Goal: Information Seeking & Learning: Learn about a topic

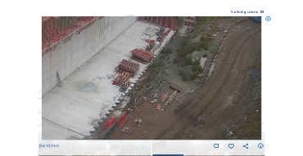
scroll to position [49, 0]
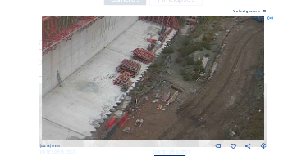
click at [270, 18] on icon at bounding box center [270, 19] width 6 height 6
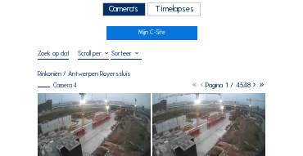
scroll to position [33, 0]
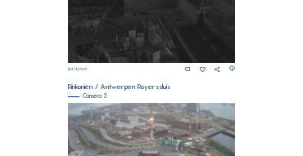
scroll to position [578, 0]
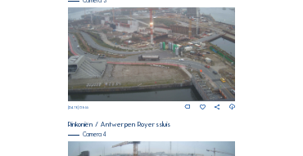
click at [140, 47] on img at bounding box center [152, 54] width 168 height 94
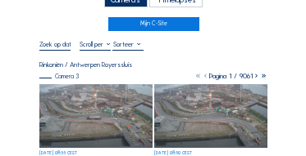
scroll to position [66, 0]
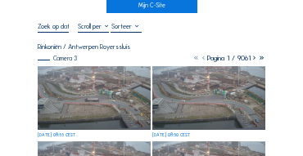
click at [93, 81] on img at bounding box center [94, 98] width 113 height 64
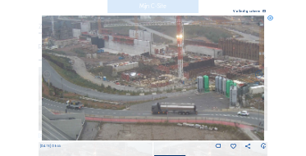
drag, startPoint x: 112, startPoint y: 67, endPoint x: 151, endPoint y: 79, distance: 40.2
click at [151, 79] on img at bounding box center [153, 78] width 223 height 125
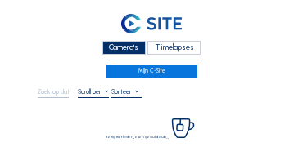
drag, startPoint x: 116, startPoint y: 43, endPoint x: 83, endPoint y: 39, distance: 33.9
click at [116, 43] on div "Camera's" at bounding box center [123, 48] width 43 height 14
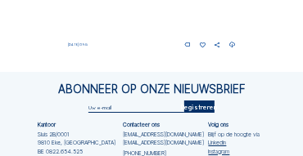
scroll to position [741, 0]
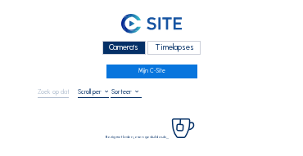
click at [119, 55] on div "Camera's" at bounding box center [123, 48] width 43 height 14
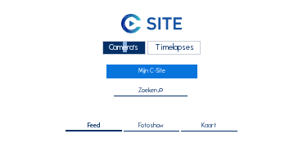
drag, startPoint x: 118, startPoint y: 53, endPoint x: 103, endPoint y: 46, distance: 16.5
click at [116, 49] on div "Camera's" at bounding box center [123, 48] width 43 height 14
click at [122, 48] on div "Camera's" at bounding box center [123, 48] width 43 height 14
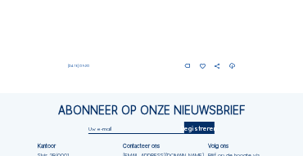
scroll to position [692, 0]
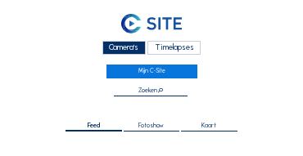
click at [125, 48] on div "Camera's" at bounding box center [123, 48] width 43 height 14
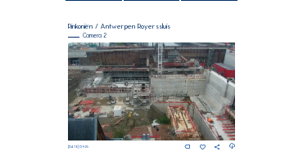
scroll to position [147, 0]
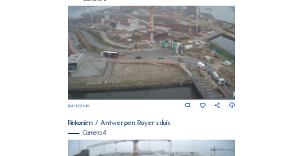
scroll to position [561, 0]
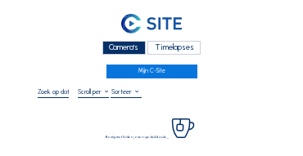
click at [120, 47] on div "Camera's" at bounding box center [123, 48] width 43 height 14
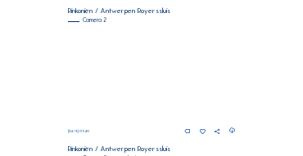
scroll to position [147, 0]
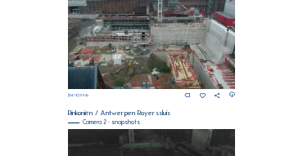
scroll to position [180, 0]
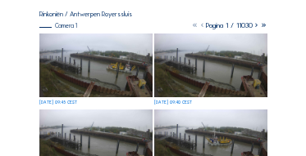
scroll to position [115, 0]
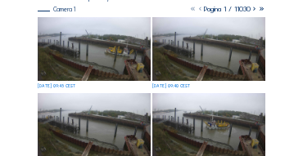
click at [134, 54] on img at bounding box center [94, 49] width 113 height 64
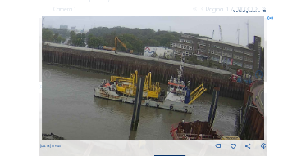
drag, startPoint x: 130, startPoint y: 57, endPoint x: 66, endPoint y: 47, distance: 64.7
click at [66, 47] on img at bounding box center [152, 78] width 221 height 125
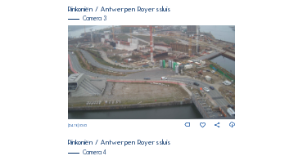
scroll to position [555, 0]
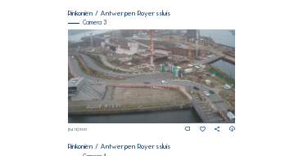
click at [119, 55] on img at bounding box center [152, 76] width 168 height 94
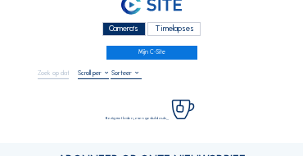
scroll to position [66, 0]
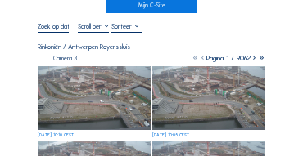
click at [78, 85] on img at bounding box center [94, 98] width 113 height 64
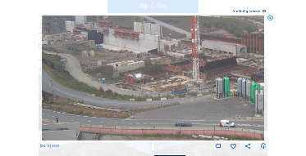
drag, startPoint x: 85, startPoint y: 53, endPoint x: 167, endPoint y: 79, distance: 85.8
click at [167, 79] on img at bounding box center [153, 78] width 223 height 125
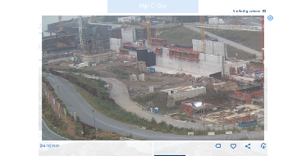
drag, startPoint x: 118, startPoint y: 49, endPoint x: 130, endPoint y: 58, distance: 15.2
click at [130, 58] on img at bounding box center [153, 78] width 223 height 125
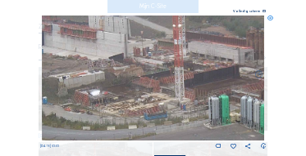
drag, startPoint x: 188, startPoint y: 75, endPoint x: 71, endPoint y: 53, distance: 119.2
click at [71, 53] on img at bounding box center [153, 78] width 223 height 125
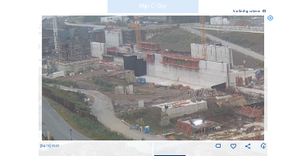
drag, startPoint x: 73, startPoint y: 53, endPoint x: 175, endPoint y: 83, distance: 106.6
click at [175, 83] on img at bounding box center [153, 78] width 223 height 125
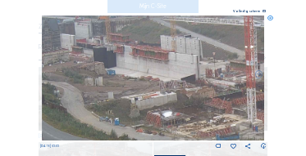
click at [124, 69] on img at bounding box center [153, 78] width 223 height 125
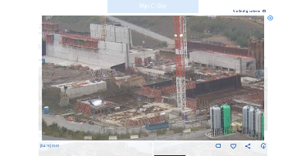
drag, startPoint x: 143, startPoint y: 73, endPoint x: 79, endPoint y: 61, distance: 64.1
click at [79, 61] on img at bounding box center [153, 78] width 223 height 125
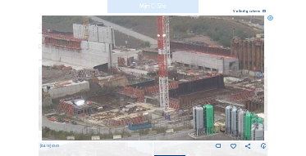
drag, startPoint x: 112, startPoint y: 67, endPoint x: 93, endPoint y: 66, distance: 18.9
click at [93, 66] on img at bounding box center [153, 78] width 223 height 125
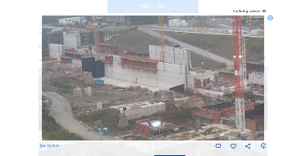
drag, startPoint x: 72, startPoint y: 61, endPoint x: 155, endPoint y: 84, distance: 85.9
click at [155, 84] on img at bounding box center [153, 78] width 223 height 125
click at [148, 81] on img at bounding box center [153, 78] width 223 height 125
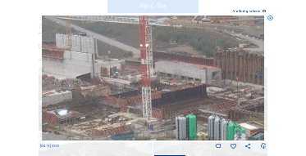
drag, startPoint x: 118, startPoint y: 80, endPoint x: 25, endPoint y: 69, distance: 94.1
click at [25, 69] on div "Scroll om door de tijd te reizen | Druk op de 'Alt'-knop + scroll om te Zoomen …" at bounding box center [153, 78] width 306 height 156
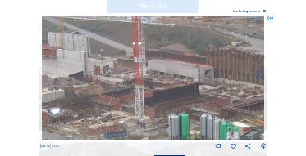
drag, startPoint x: 189, startPoint y: 90, endPoint x: 133, endPoint y: 79, distance: 57.5
click at [134, 79] on img at bounding box center [153, 78] width 223 height 125
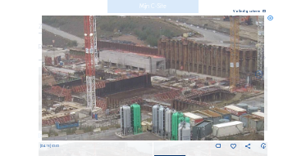
click at [125, 79] on img at bounding box center [153, 78] width 223 height 125
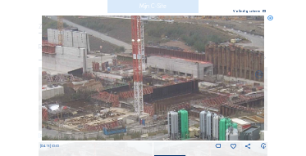
drag, startPoint x: 106, startPoint y: 79, endPoint x: 161, endPoint y: 85, distance: 55.2
click at [161, 85] on img at bounding box center [153, 78] width 223 height 125
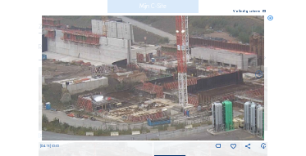
drag, startPoint x: 130, startPoint y: 90, endPoint x: 120, endPoint y: 88, distance: 10.8
click at [136, 88] on img at bounding box center [153, 78] width 223 height 125
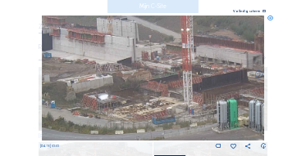
drag, startPoint x: 88, startPoint y: 88, endPoint x: 152, endPoint y: 81, distance: 64.3
click at [152, 82] on img at bounding box center [153, 78] width 223 height 125
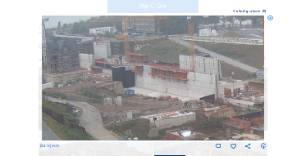
drag, startPoint x: 141, startPoint y: 79, endPoint x: 161, endPoint y: 125, distance: 49.9
click at [161, 125] on img at bounding box center [153, 78] width 223 height 125
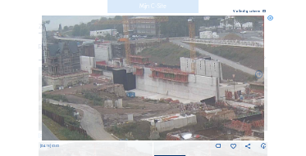
click at [271, 17] on icon at bounding box center [270, 19] width 6 height 6
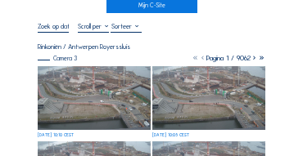
scroll to position [16, 0]
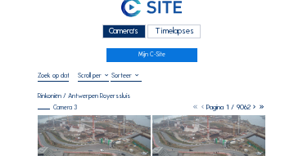
click at [150, 78] on div "Volledig scherm" at bounding box center [152, 76] width 228 height 10
click at [125, 35] on div "Camera's" at bounding box center [123, 32] width 43 height 14
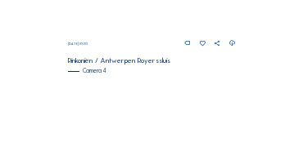
scroll to position [676, 0]
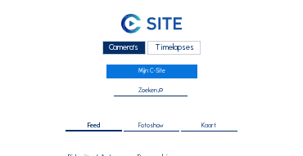
click at [120, 48] on div "Camera's" at bounding box center [123, 48] width 43 height 14
click at [138, 50] on div "Camera's" at bounding box center [123, 48] width 43 height 14
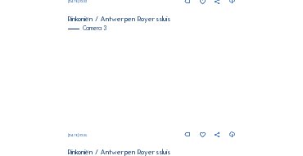
scroll to position [528, 0]
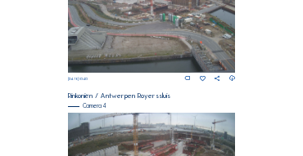
scroll to position [688, 0]
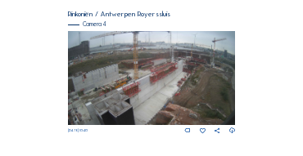
click at [140, 67] on img at bounding box center [152, 78] width 168 height 94
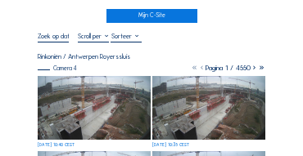
scroll to position [66, 0]
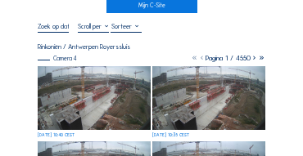
click at [97, 83] on img at bounding box center [94, 98] width 113 height 64
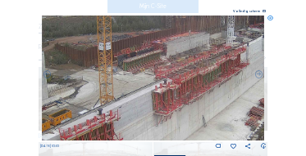
click at [272, 17] on icon at bounding box center [270, 19] width 6 height 6
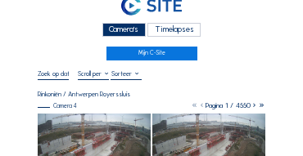
scroll to position [16, 0]
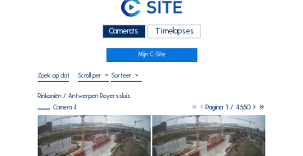
drag, startPoint x: 115, startPoint y: 35, endPoint x: 99, endPoint y: 32, distance: 15.9
click at [115, 35] on div "Camera's" at bounding box center [123, 32] width 43 height 14
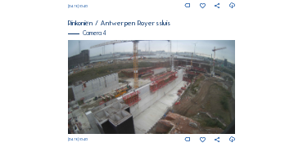
scroll to position [709, 0]
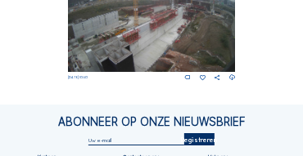
scroll to position [709, 0]
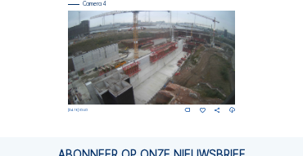
click at [179, 44] on img at bounding box center [152, 58] width 168 height 94
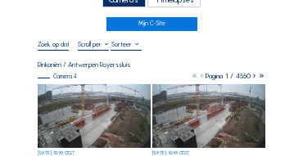
scroll to position [82, 0]
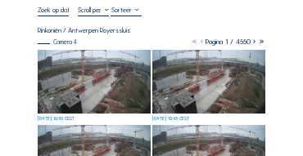
click at [74, 70] on img at bounding box center [94, 82] width 113 height 64
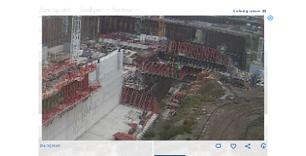
drag, startPoint x: 211, startPoint y: 67, endPoint x: 195, endPoint y: 83, distance: 22.0
click at [195, 83] on img at bounding box center [153, 78] width 223 height 125
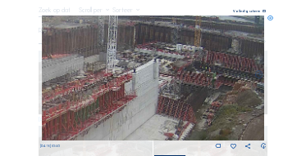
drag, startPoint x: 151, startPoint y: 65, endPoint x: 201, endPoint y: 68, distance: 50.1
click at [201, 68] on img at bounding box center [153, 78] width 223 height 125
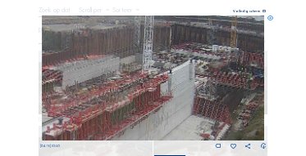
click at [173, 58] on img at bounding box center [153, 78] width 223 height 125
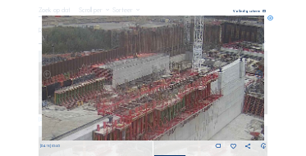
click at [200, 76] on img at bounding box center [153, 78] width 223 height 125
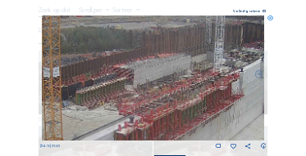
click at [211, 78] on img at bounding box center [153, 78] width 223 height 125
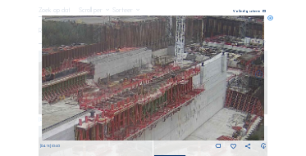
drag, startPoint x: 137, startPoint y: 75, endPoint x: 119, endPoint y: 72, distance: 18.2
click at [119, 72] on img at bounding box center [153, 78] width 223 height 125
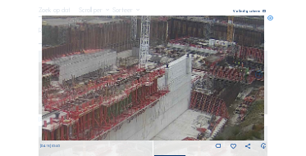
drag, startPoint x: 143, startPoint y: 76, endPoint x: 122, endPoint y: 79, distance: 21.4
click at [122, 79] on img at bounding box center [153, 78] width 223 height 125
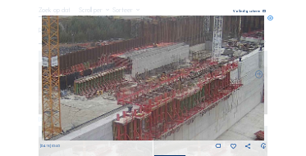
drag, startPoint x: 80, startPoint y: 112, endPoint x: 173, endPoint y: 104, distance: 92.9
click at [175, 103] on img at bounding box center [153, 78] width 223 height 125
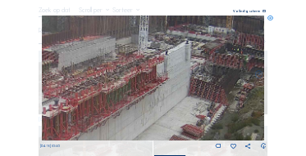
drag, startPoint x: 168, startPoint y: 117, endPoint x: 96, endPoint y: 111, distance: 72.3
click at [96, 111] on img at bounding box center [153, 78] width 223 height 125
click at [270, 17] on icon at bounding box center [270, 19] width 6 height 6
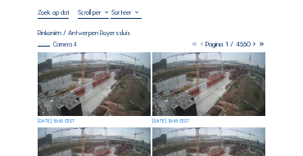
scroll to position [49, 0]
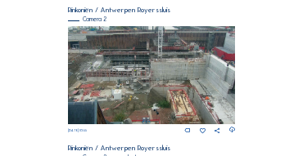
scroll to position [147, 0]
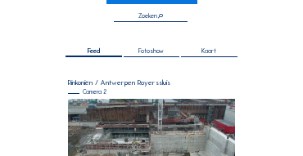
scroll to position [33, 0]
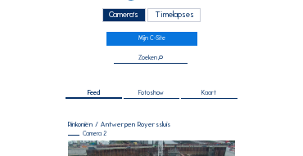
click at [132, 15] on div "Camera's" at bounding box center [123, 15] width 43 height 14
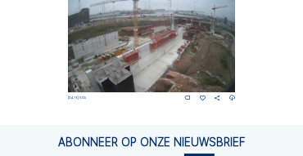
scroll to position [719, 0]
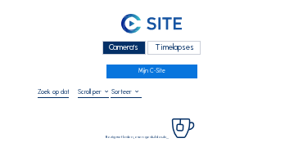
drag, startPoint x: 118, startPoint y: 48, endPoint x: 99, endPoint y: 48, distance: 18.8
click at [118, 48] on div "Camera's" at bounding box center [123, 48] width 43 height 14
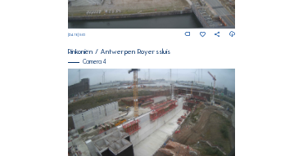
scroll to position [676, 0]
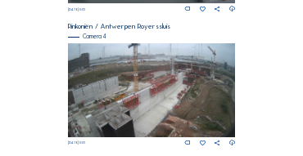
click at [128, 78] on img at bounding box center [152, 90] width 168 height 94
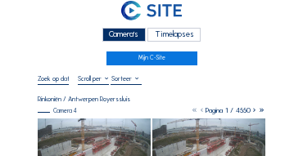
scroll to position [33, 0]
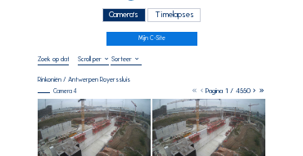
click at [88, 112] on img at bounding box center [94, 131] width 113 height 64
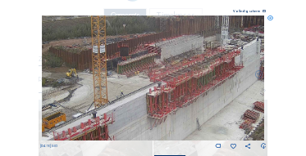
drag, startPoint x: 120, startPoint y: 75, endPoint x: 216, endPoint y: 81, distance: 96.0
click at [240, 72] on img at bounding box center [153, 78] width 223 height 125
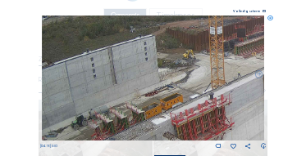
drag, startPoint x: 177, startPoint y: 96, endPoint x: 172, endPoint y: 73, distance: 23.5
click at [174, 77] on img at bounding box center [153, 78] width 223 height 125
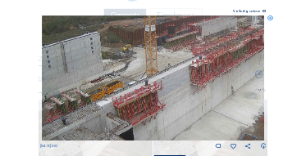
drag, startPoint x: 81, startPoint y: 102, endPoint x: 70, endPoint y: 113, distance: 15.7
click at [70, 113] on img at bounding box center [153, 78] width 223 height 125
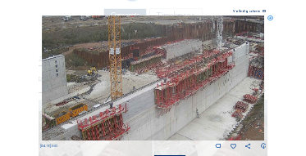
drag, startPoint x: 117, startPoint y: 86, endPoint x: 81, endPoint y: 109, distance: 42.7
click at [81, 109] on img at bounding box center [153, 78] width 223 height 125
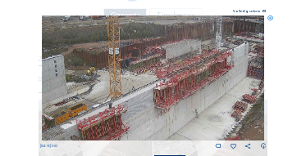
click at [270, 20] on icon at bounding box center [270, 19] width 6 height 6
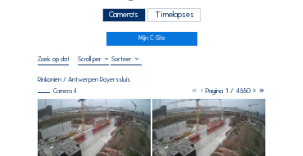
click at [111, 18] on div "Camera's" at bounding box center [123, 15] width 43 height 14
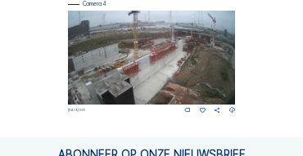
scroll to position [660, 0]
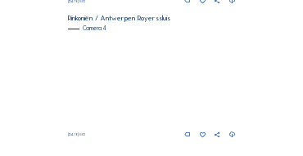
scroll to position [692, 0]
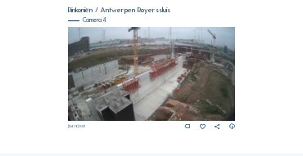
click at [209, 64] on img at bounding box center [152, 74] width 168 height 94
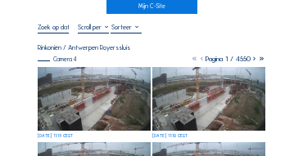
scroll to position [66, 0]
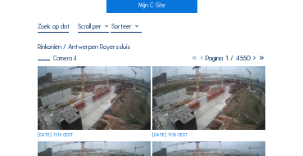
click at [93, 75] on img at bounding box center [94, 98] width 113 height 64
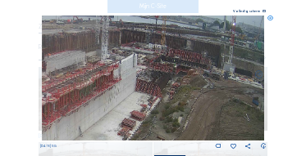
drag, startPoint x: 204, startPoint y: 57, endPoint x: 170, endPoint y: 88, distance: 45.9
click at [170, 88] on img at bounding box center [153, 78] width 223 height 125
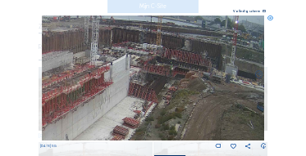
click at [286, 139] on div "Scroll om door de tijd te reizen | Druk op de 'Alt'-knop + scroll om te Zoomen …" at bounding box center [153, 78] width 306 height 156
click at [271, 20] on icon at bounding box center [270, 19] width 6 height 6
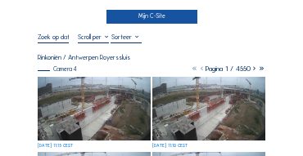
scroll to position [49, 0]
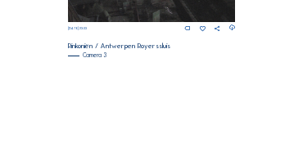
scroll to position [528, 0]
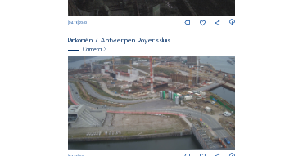
click at [174, 87] on img at bounding box center [152, 104] width 168 height 94
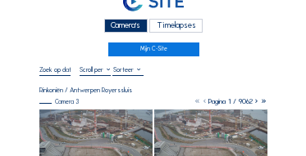
scroll to position [66, 0]
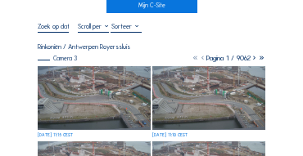
click at [122, 70] on img at bounding box center [94, 98] width 113 height 64
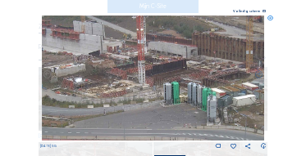
drag, startPoint x: 162, startPoint y: 59, endPoint x: 163, endPoint y: 78, distance: 18.9
click at [163, 78] on img at bounding box center [153, 78] width 223 height 125
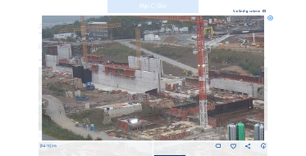
drag, startPoint x: 120, startPoint y: 58, endPoint x: 186, endPoint y: 125, distance: 94.4
click at [186, 125] on img at bounding box center [153, 78] width 223 height 125
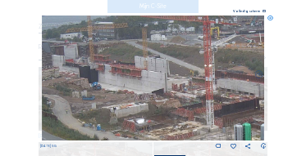
drag, startPoint x: 180, startPoint y: 120, endPoint x: 191, endPoint y: 120, distance: 10.7
click at [191, 120] on img at bounding box center [153, 78] width 223 height 125
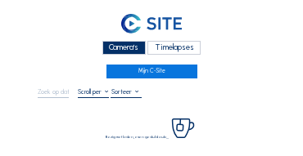
click at [124, 48] on div "Camera's" at bounding box center [123, 48] width 43 height 14
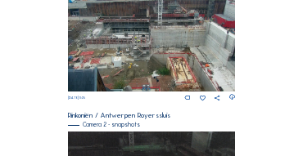
scroll to position [164, 0]
